Goal: Information Seeking & Learning: Find specific fact

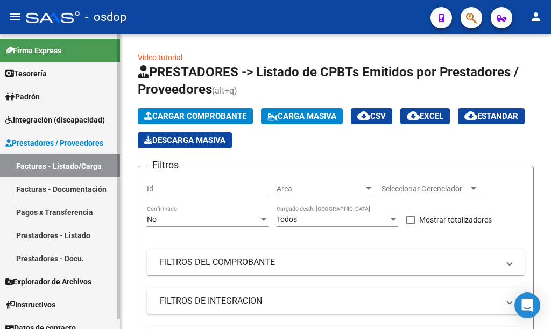
click at [73, 235] on link "Prestadores - Listado" at bounding box center [60, 235] width 120 height 23
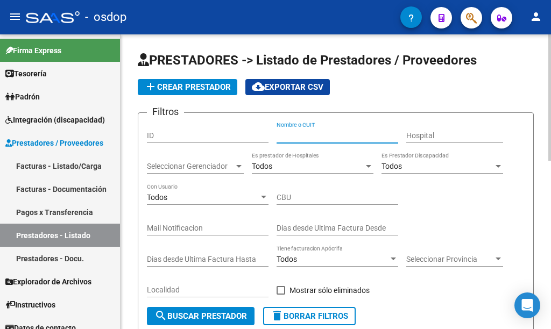
click at [308, 131] on input "Nombre o CUIT" at bounding box center [338, 135] width 122 height 9
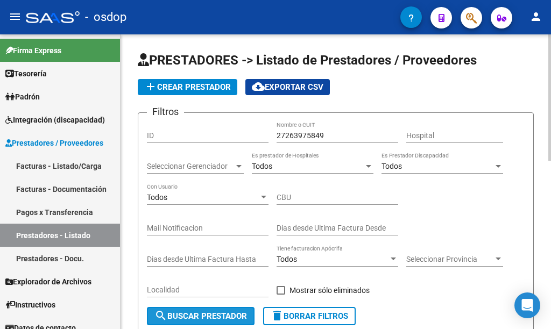
click at [202, 314] on span "search Buscar Prestador" at bounding box center [200, 317] width 93 height 10
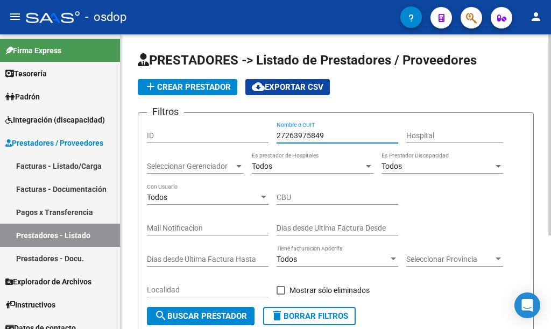
click at [294, 137] on input "27263975849" at bounding box center [338, 135] width 122 height 9
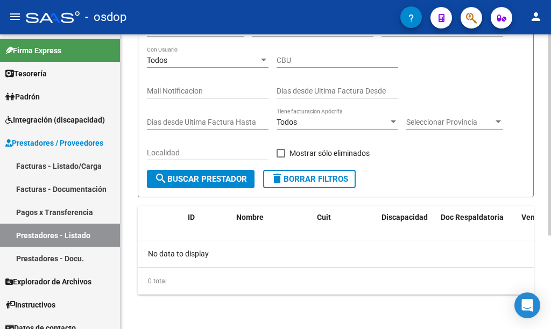
click at [199, 173] on button "search Buscar Prestador" at bounding box center [201, 179] width 108 height 18
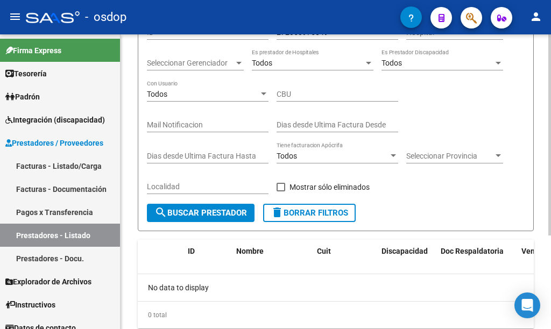
scroll to position [30, 0]
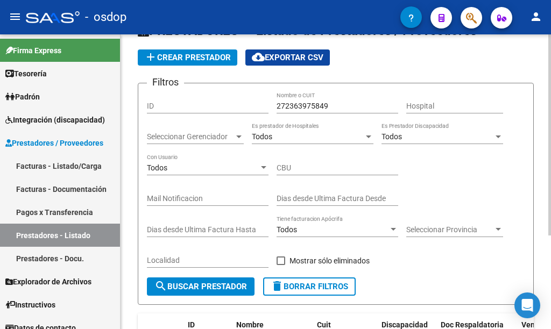
click at [299, 102] on input "272363975849" at bounding box center [338, 106] width 122 height 9
type input "27272369675849"
click at [359, 110] on input "27272369675849" at bounding box center [338, 106] width 122 height 9
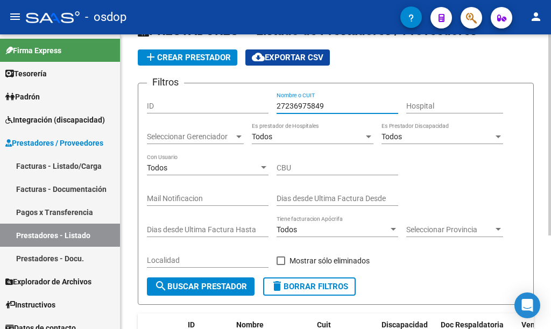
type input "27236975849"
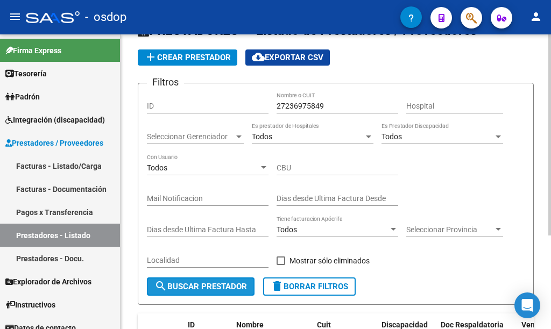
click at [216, 290] on span "search Buscar Prestador" at bounding box center [200, 287] width 93 height 10
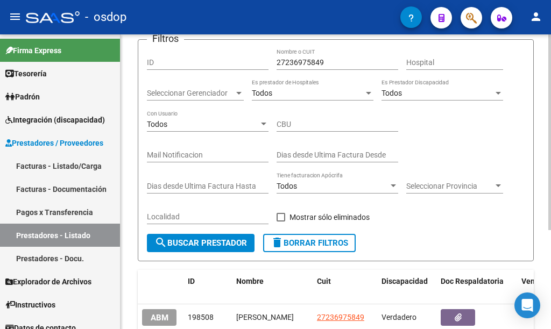
scroll to position [137, 0]
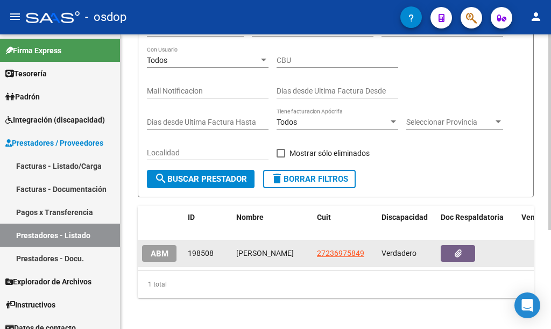
click at [274, 249] on div "PERDOMO ADRIANA PAOLA" at bounding box center [272, 253] width 72 height 12
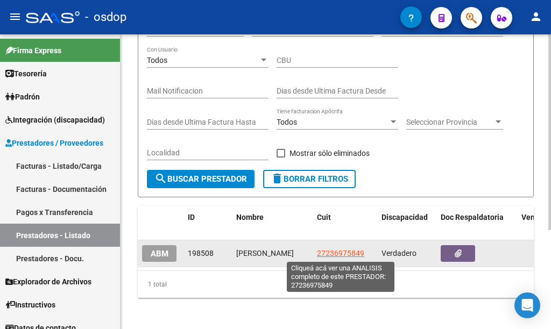
click at [341, 251] on span "27236975849" at bounding box center [340, 253] width 47 height 9
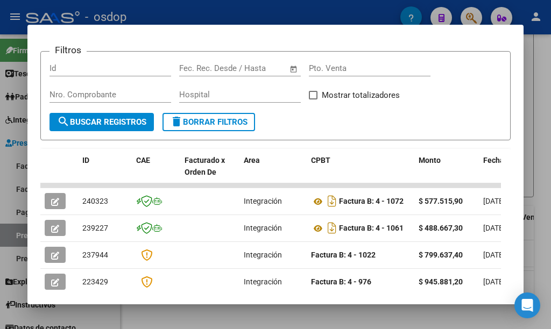
scroll to position [215, 0]
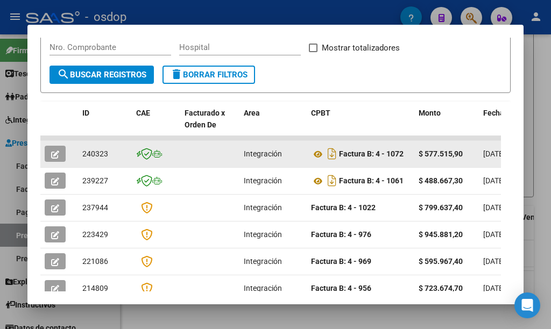
click at [105, 153] on span "240323" at bounding box center [95, 154] width 26 height 9
copy span "240323"
